Goal: Information Seeking & Learning: Learn about a topic

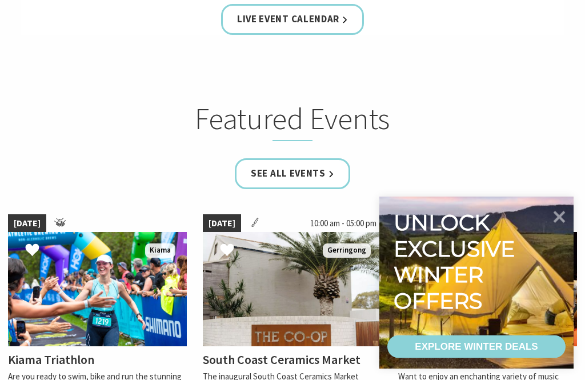
scroll to position [595, 0]
click at [560, 229] on icon at bounding box center [560, 217] width 24 height 24
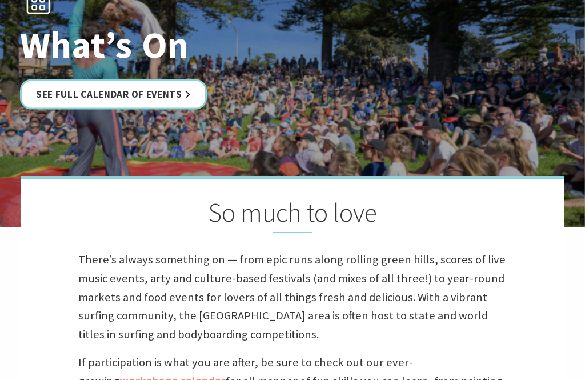
scroll to position [0, 0]
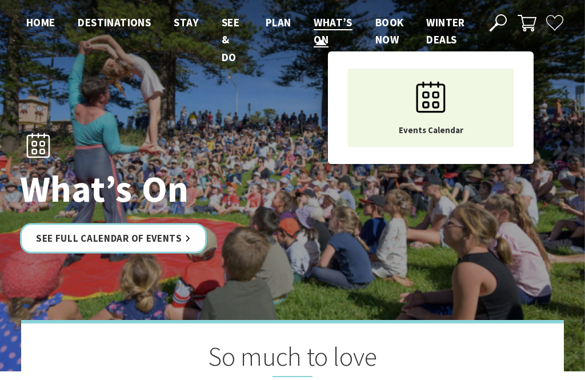
click at [317, 29] on span "What’s On" at bounding box center [333, 30] width 38 height 31
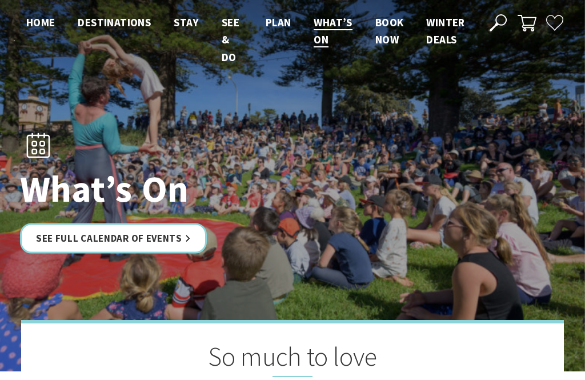
click at [62, 238] on link "See Full Calendar of Events" at bounding box center [113, 238] width 187 height 30
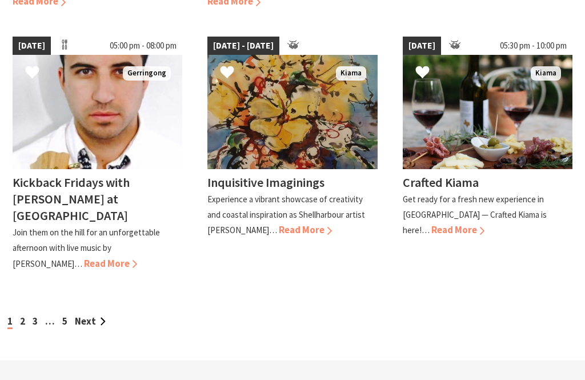
scroll to position [1083, 0]
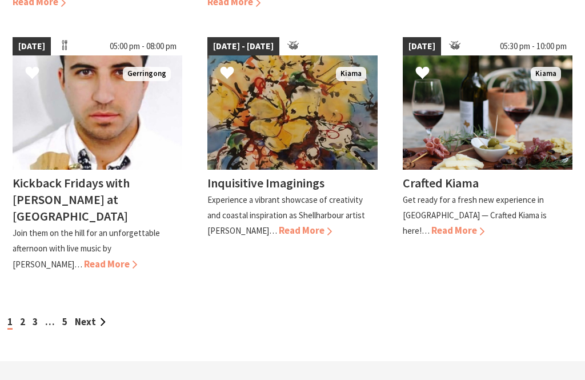
click at [87, 316] on link "Next" at bounding box center [90, 322] width 31 height 13
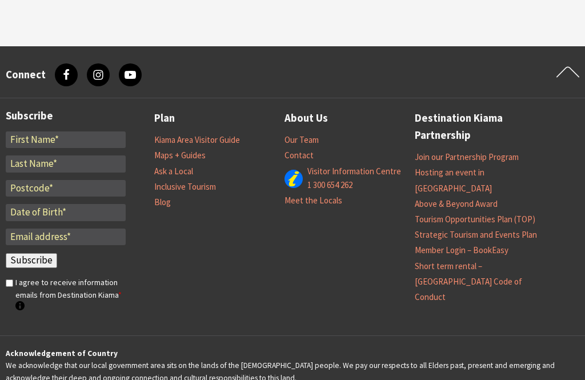
scroll to position [2931, 0]
